Goal: Information Seeking & Learning: Learn about a topic

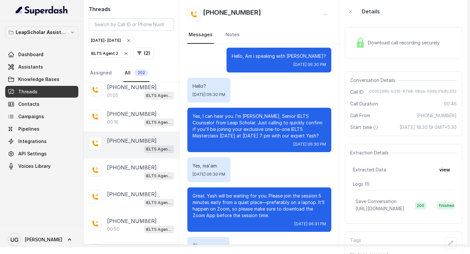
click at [133, 150] on div "IELTS Agent 2" at bounding box center [140, 149] width 67 height 8
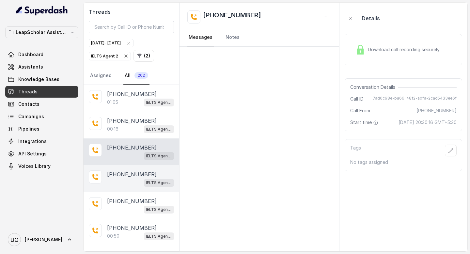
click at [116, 179] on div "IELTS Agent 2" at bounding box center [140, 182] width 67 height 8
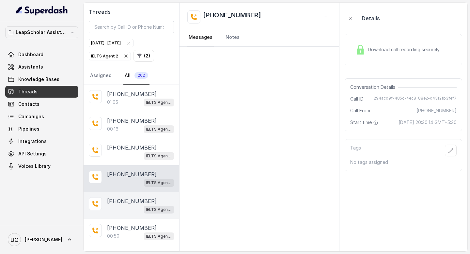
click at [109, 200] on p "[PHONE_NUMBER]" at bounding box center [132, 201] width 50 height 8
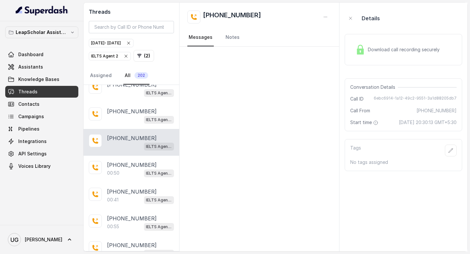
scroll to position [96, 0]
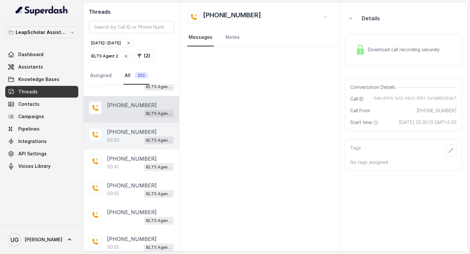
click at [134, 138] on div "00:50 IELTS Agent 2" at bounding box center [140, 140] width 67 height 8
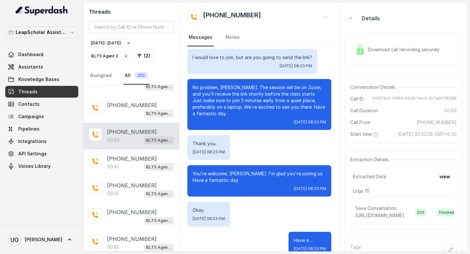
click at [444, 193] on div "Extraction Details Extracted Data view Logs ( 1 ) Save Conversation [URL][DOMAI…" at bounding box center [404, 191] width 118 height 80
click at [444, 182] on button "view" at bounding box center [445, 177] width 19 height 12
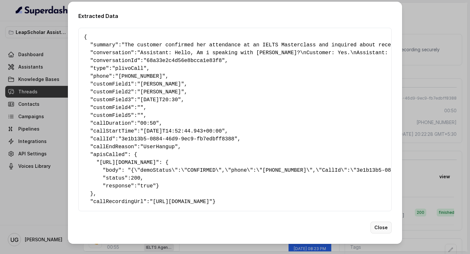
click at [381, 233] on button "Close" at bounding box center [381, 228] width 21 height 12
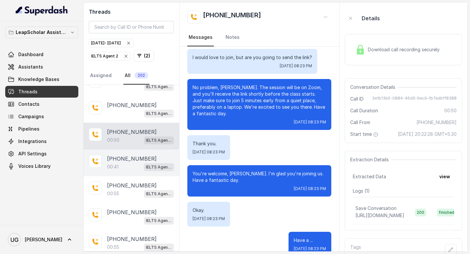
click at [129, 159] on p "[PHONE_NUMBER]" at bounding box center [132, 159] width 50 height 8
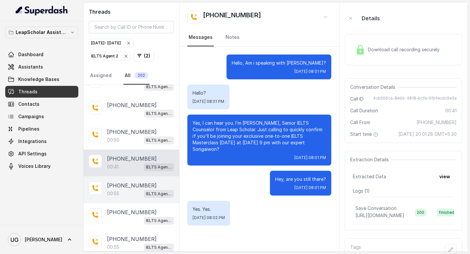
click at [113, 183] on p "[PHONE_NUMBER]" at bounding box center [132, 186] width 50 height 8
